Goal: Navigation & Orientation: Find specific page/section

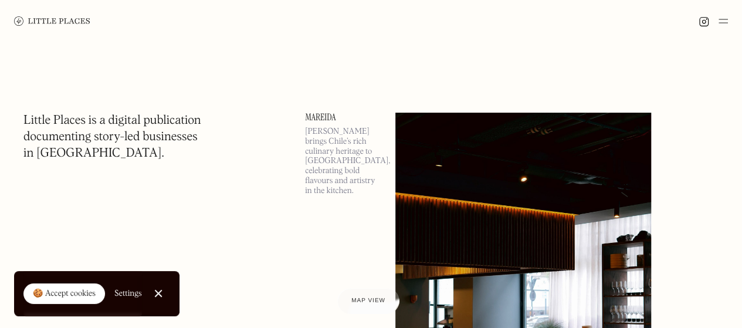
click at [166, 292] on link "Close Cookie Popup" at bounding box center [158, 292] width 23 height 23
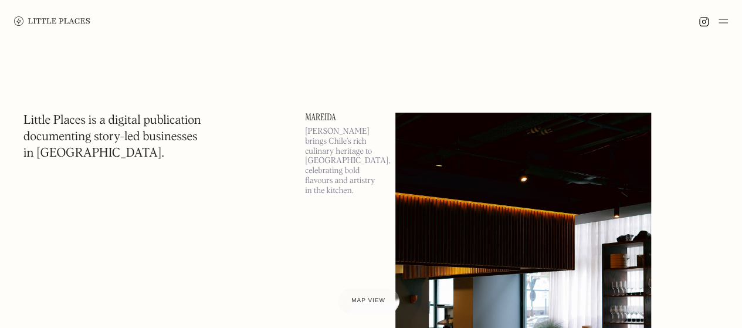
click at [725, 22] on img at bounding box center [722, 21] width 9 height 14
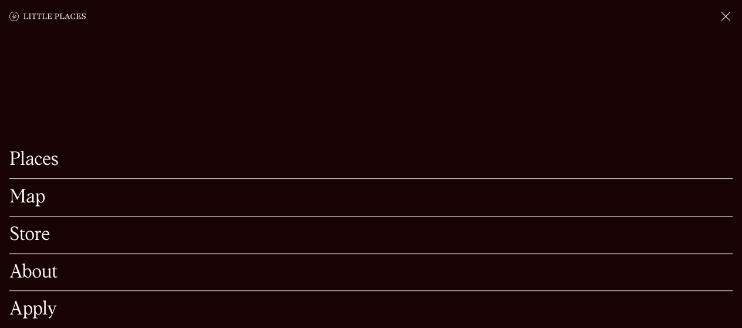
click at [30, 188] on link "Map" at bounding box center [370, 197] width 723 height 18
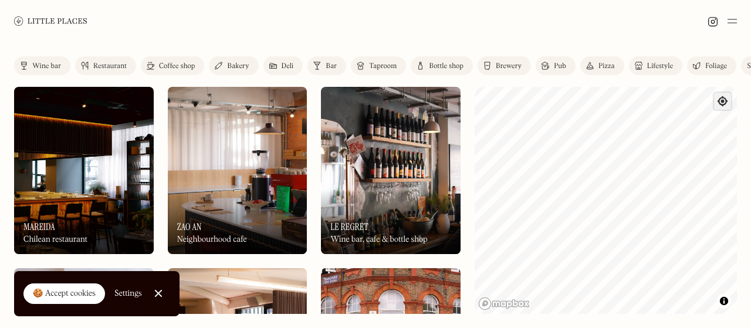
click at [726, 100] on span "Find my location" at bounding box center [722, 101] width 17 height 17
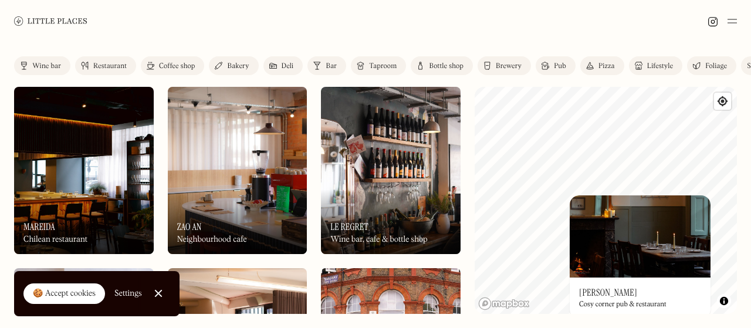
click at [638, 235] on img at bounding box center [639, 236] width 141 height 82
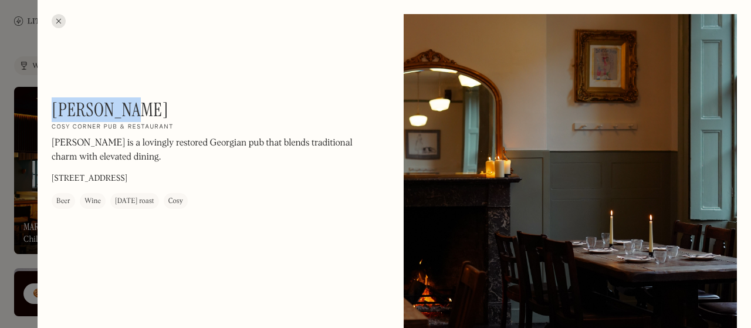
drag, startPoint x: 130, startPoint y: 110, endPoint x: 41, endPoint y: 108, distance: 89.1
click at [54, 99] on div "[PERSON_NAME] On Our Radar Cosy corner pub & restaurant [PERSON_NAME] is a lovi…" at bounding box center [210, 154] width 317 height 110
click at [18, 133] on div at bounding box center [375, 164] width 751 height 328
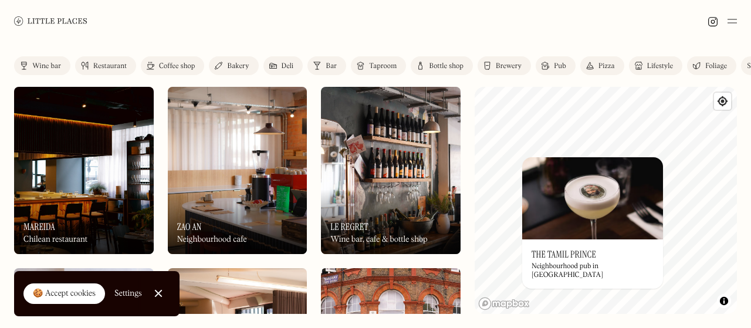
click at [558, 60] on link "Pub" at bounding box center [555, 65] width 40 height 19
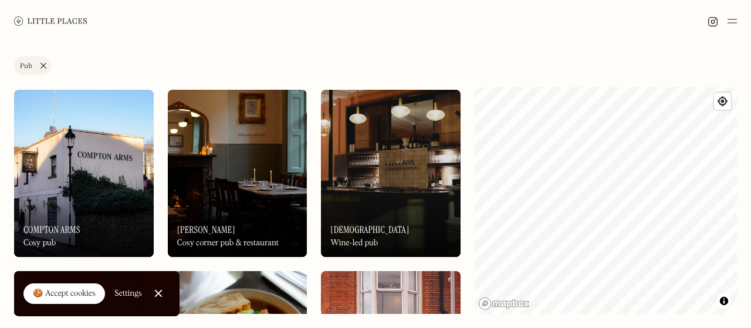
scroll to position [176, 0]
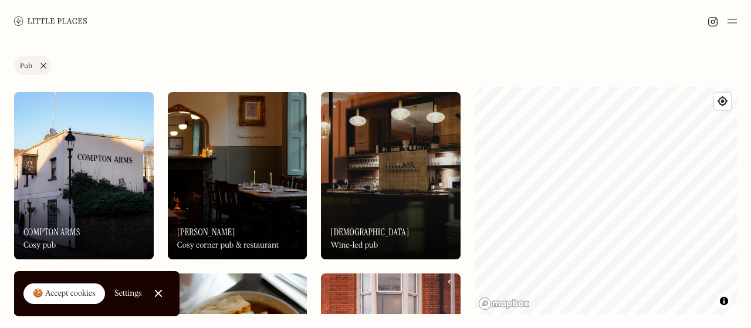
click at [57, 137] on img at bounding box center [84, 175] width 140 height 167
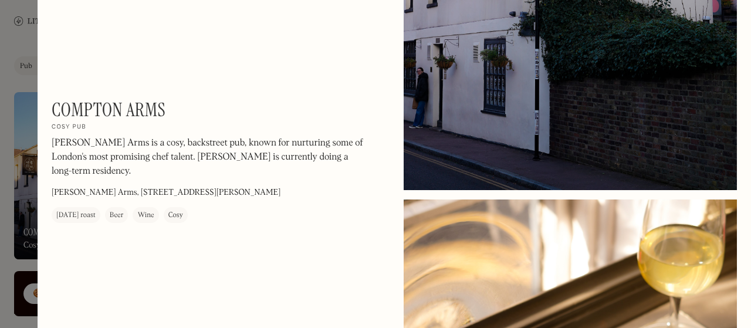
scroll to position [293, 0]
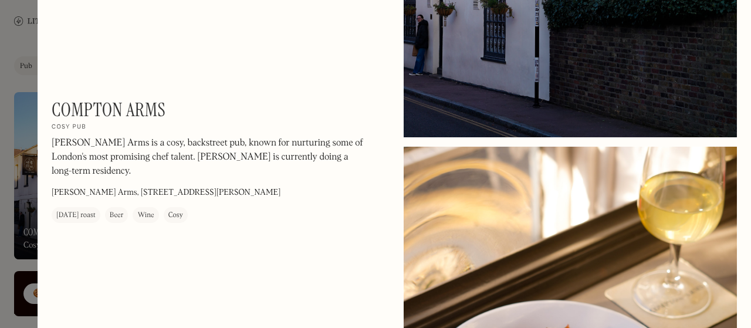
click at [10, 158] on div at bounding box center [375, 164] width 751 height 328
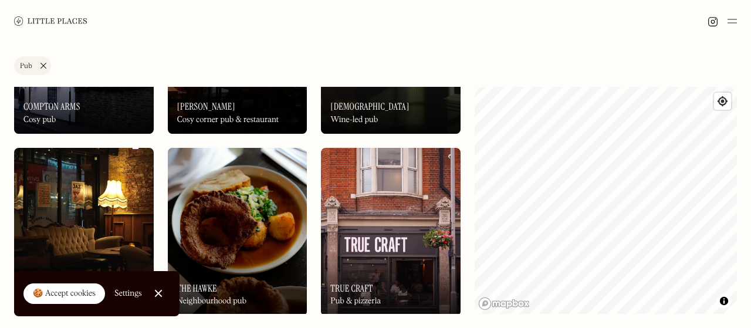
scroll to position [235, 0]
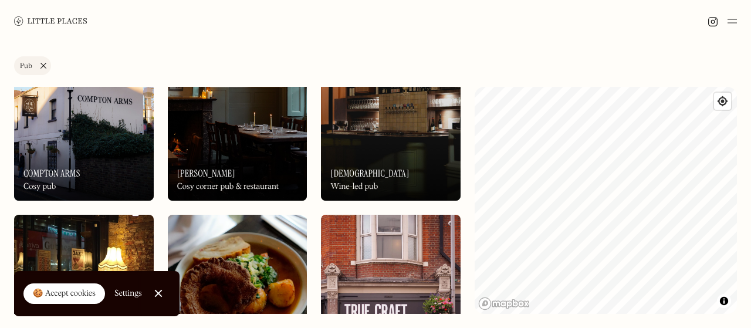
click at [386, 164] on div "On Our Radar Godet Wine-led pub" at bounding box center [391, 168] width 140 height 65
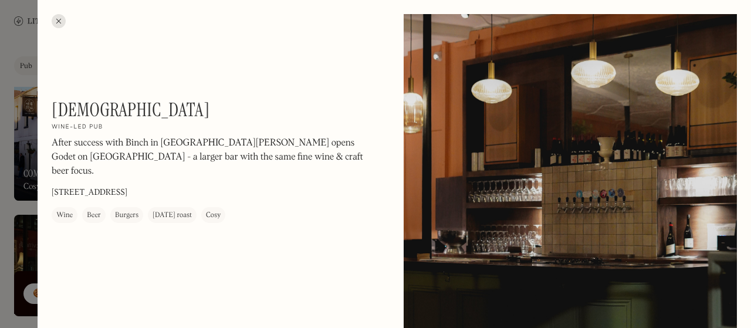
click at [60, 21] on div at bounding box center [59, 21] width 14 height 14
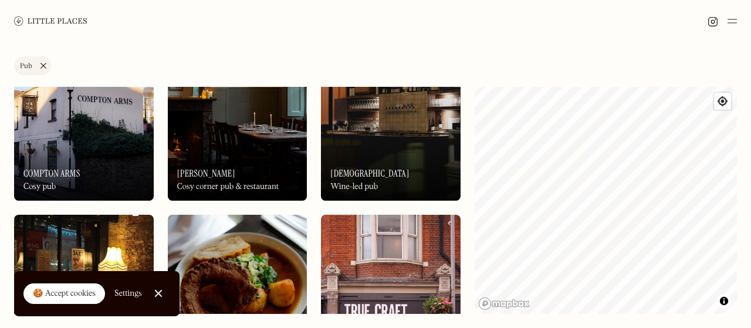
click at [47, 63] on link "Pub" at bounding box center [32, 65] width 37 height 19
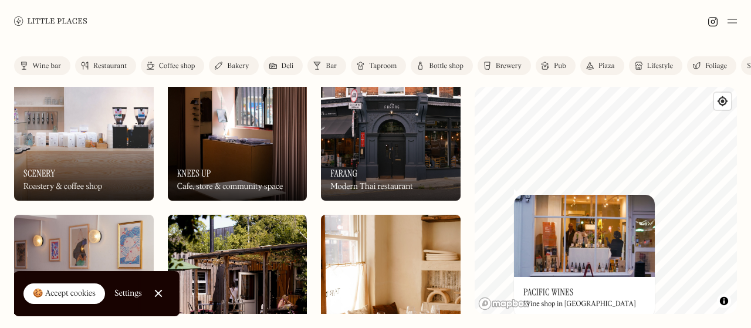
click at [545, 247] on img at bounding box center [584, 236] width 141 height 82
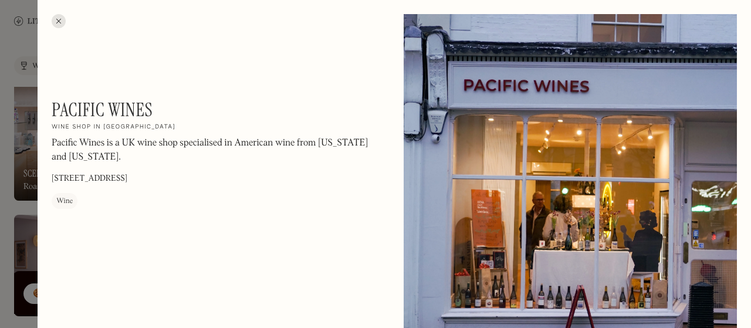
click at [59, 18] on div at bounding box center [59, 21] width 14 height 14
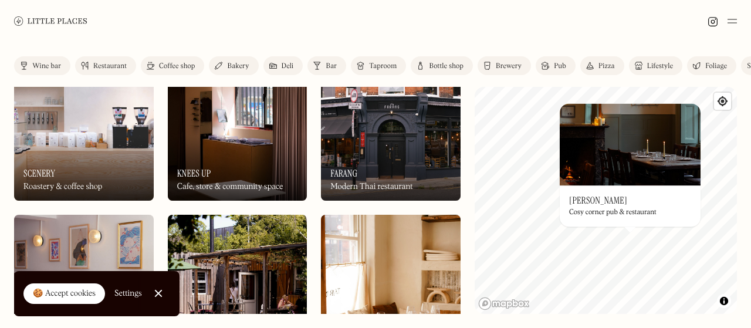
click at [607, 196] on div "On Our Radar [PERSON_NAME] Cosy corner pub & restaurant" at bounding box center [629, 205] width 141 height 41
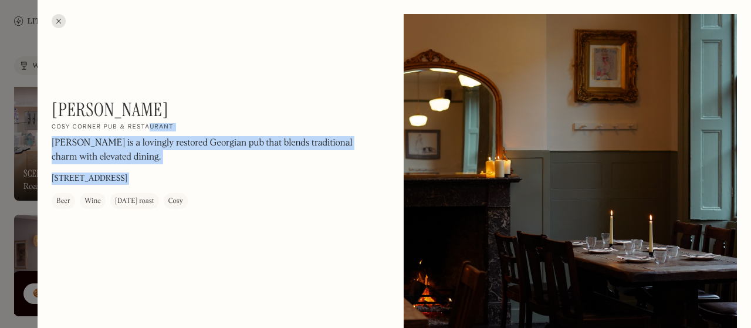
drag, startPoint x: 148, startPoint y: 111, endPoint x: 50, endPoint y: 107, distance: 98.6
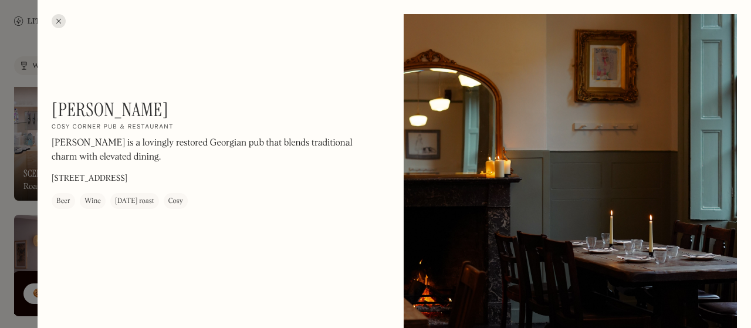
click at [59, 107] on h1 "[PERSON_NAME]" at bounding box center [110, 110] width 117 height 22
drag, startPoint x: 52, startPoint y: 105, endPoint x: 135, endPoint y: 107, distance: 83.3
click at [135, 107] on div "[PERSON_NAME] On Our Radar Cosy corner pub & restaurant [PERSON_NAME] is a lovi…" at bounding box center [210, 154] width 317 height 110
copy h1 "[PERSON_NAME]"
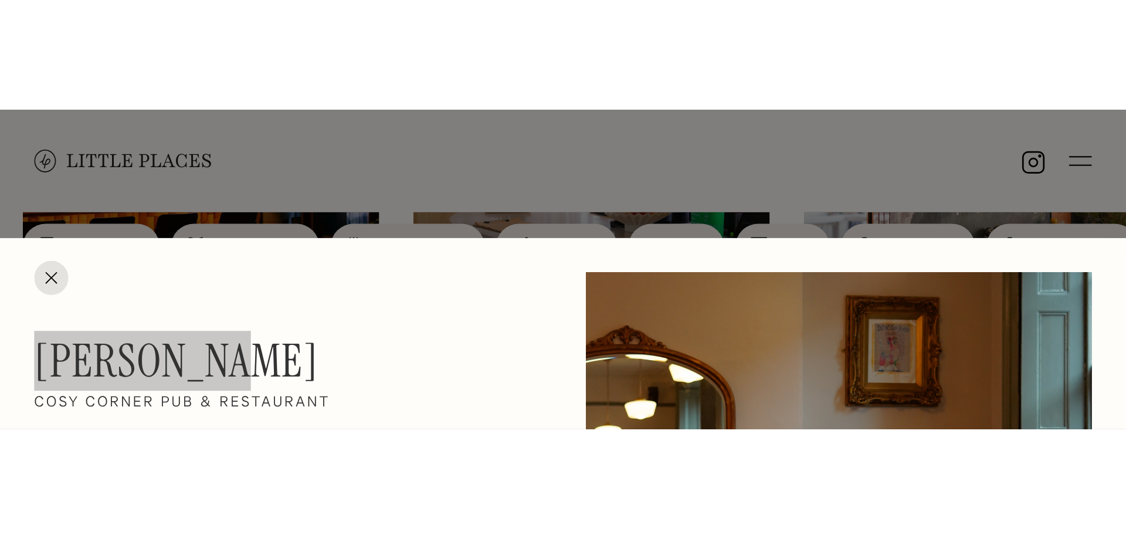
scroll to position [131, 0]
